Goal: Task Accomplishment & Management: Manage account settings

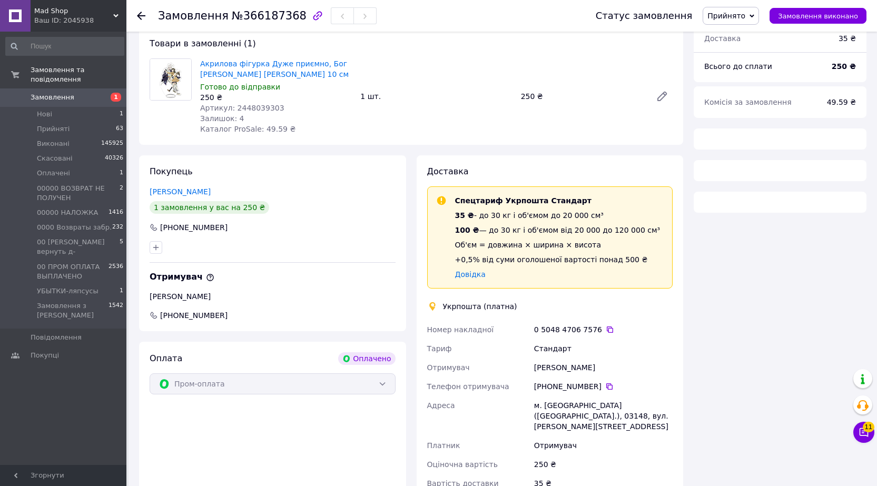
scroll to position [169, 0]
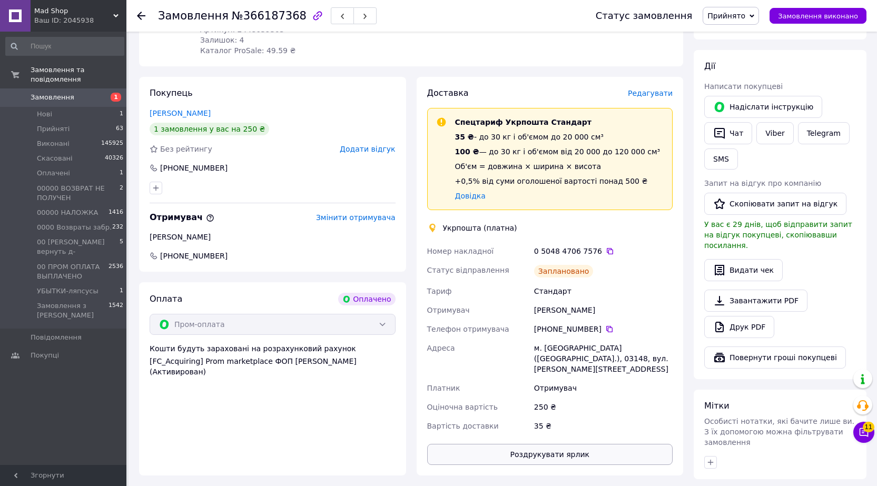
click at [542, 450] on button "Роздрукувати ярлик" at bounding box center [550, 454] width 246 height 21
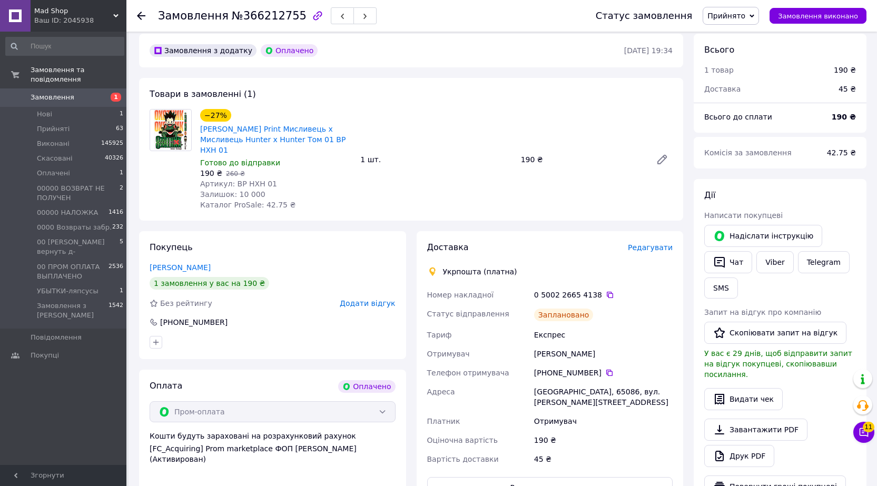
scroll to position [73, 0]
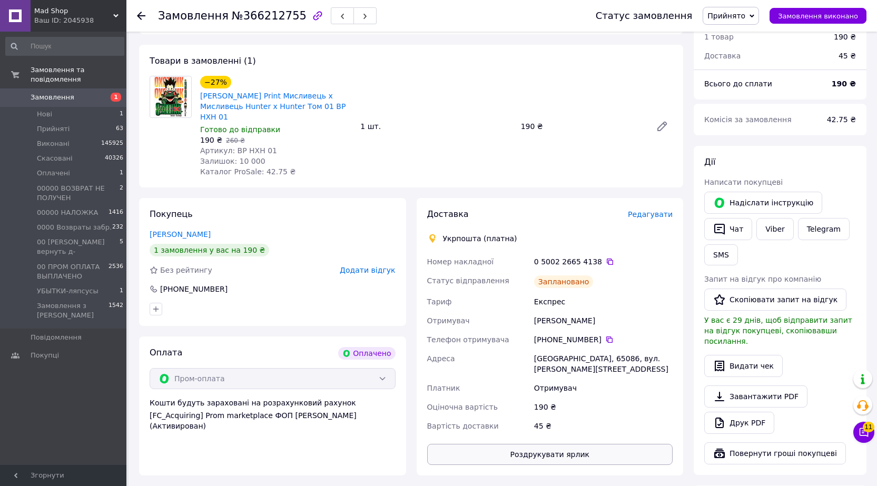
click at [563, 444] on button "Роздрукувати ярлик" at bounding box center [550, 454] width 246 height 21
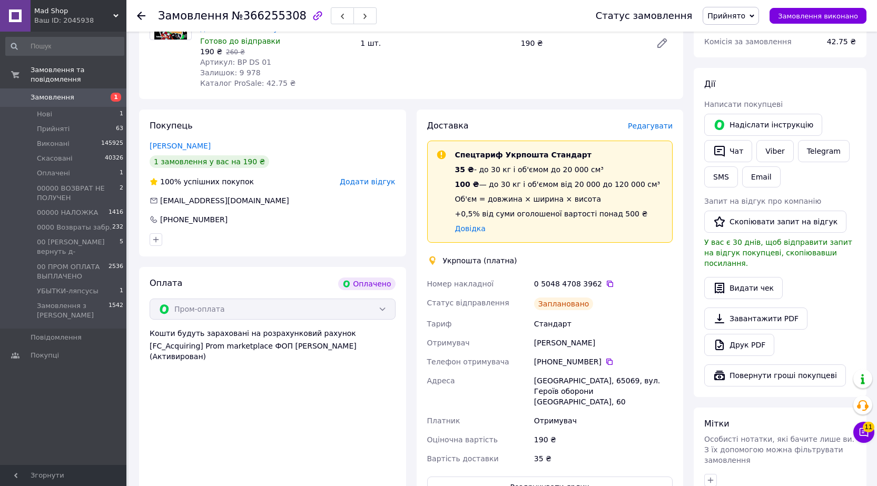
scroll to position [263, 0]
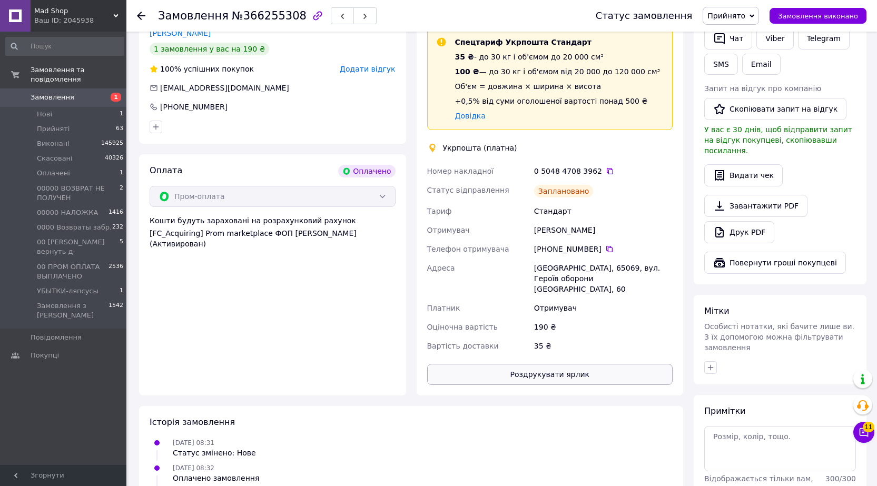
click at [553, 364] on button "Роздрукувати ярлик" at bounding box center [550, 374] width 246 height 21
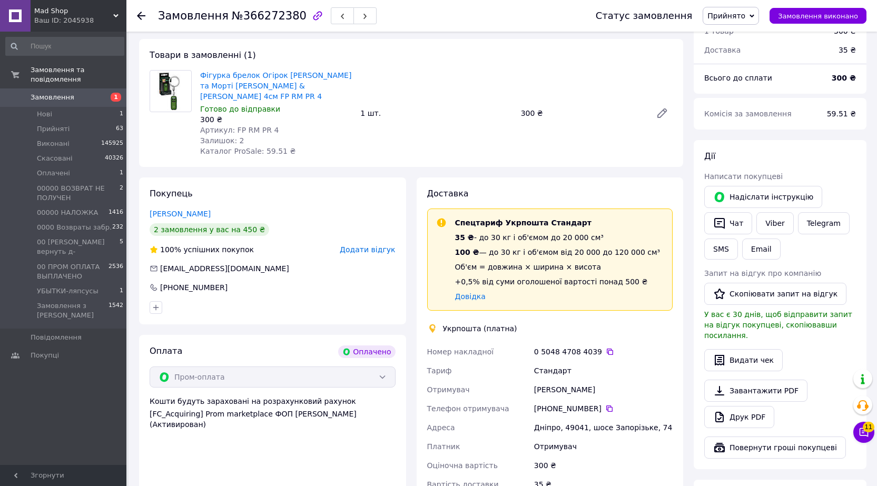
scroll to position [158, 0]
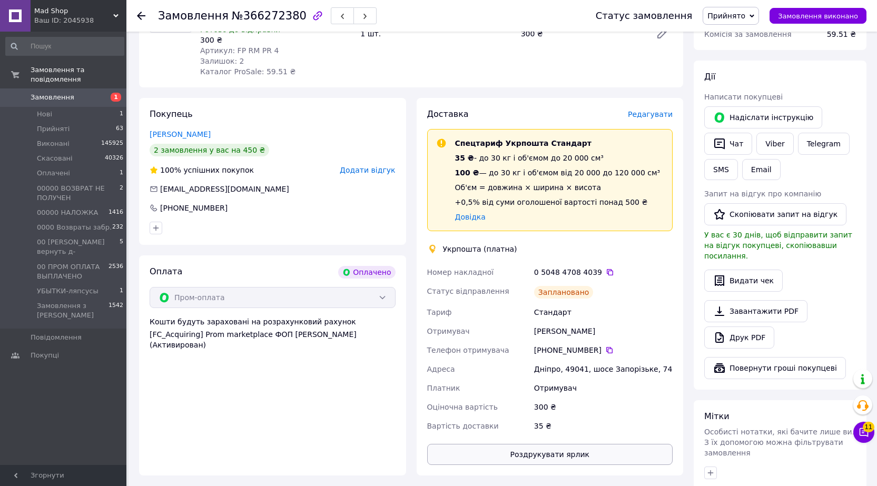
click at [540, 450] on button "Роздрукувати ярлик" at bounding box center [550, 454] width 246 height 21
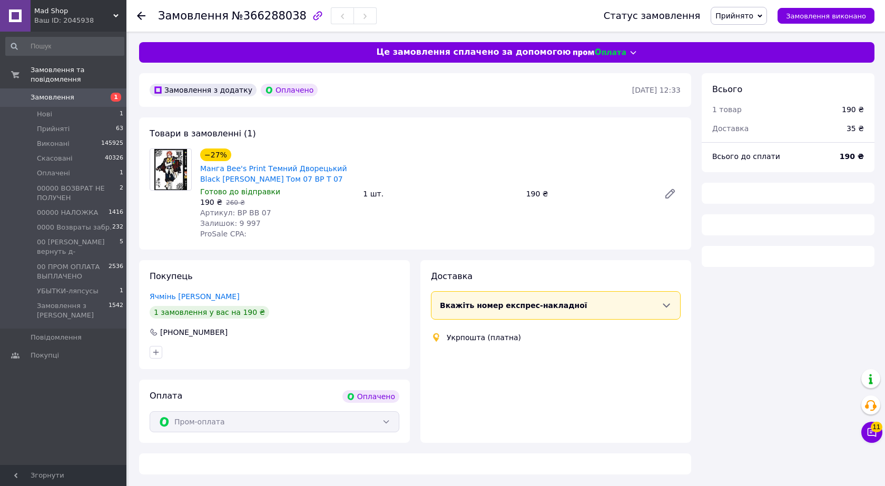
click at [411, 21] on div "Замовлення №366288038" at bounding box center [370, 16] width 424 height 32
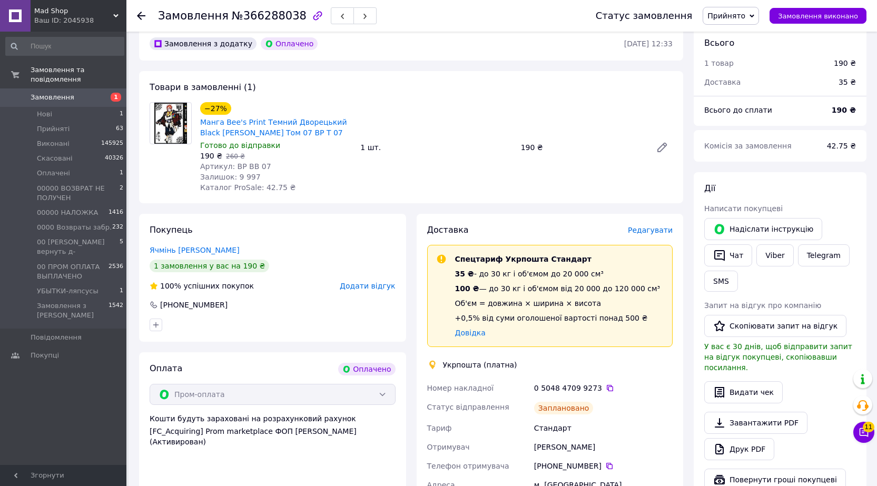
scroll to position [362, 0]
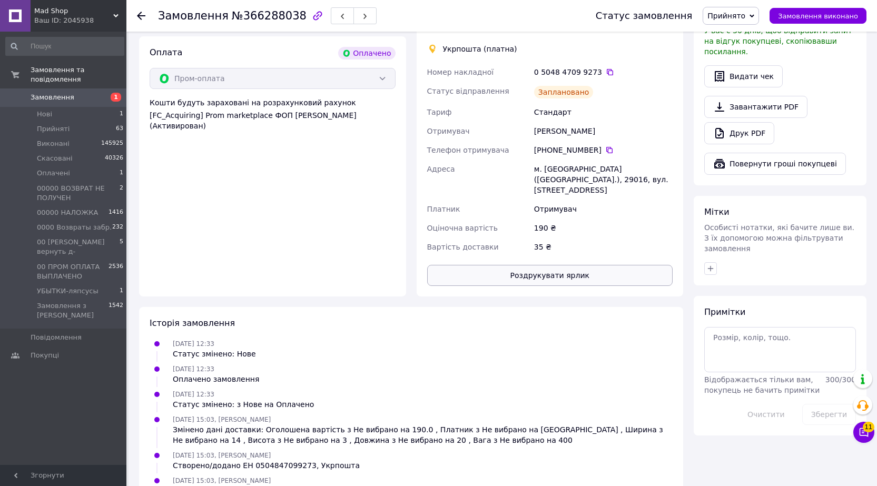
click at [541, 265] on button "Роздрукувати ярлик" at bounding box center [550, 275] width 246 height 21
